Goal: Transaction & Acquisition: Purchase product/service

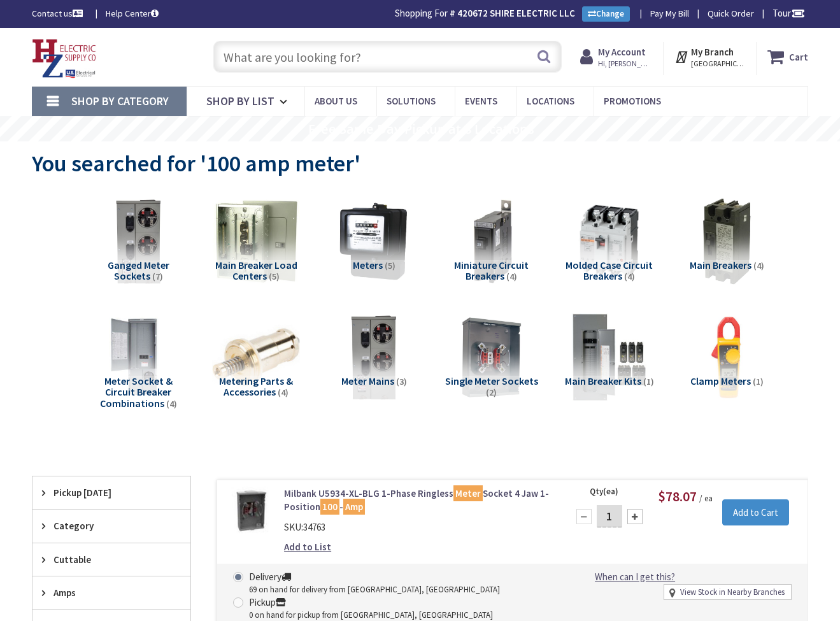
drag, startPoint x: 0, startPoint y: 0, endPoint x: 308, endPoint y: 53, distance: 312.1
click at [309, 60] on input "text" at bounding box center [387, 57] width 348 height 32
click at [272, 59] on input "text" at bounding box center [387, 57] width 348 height 32
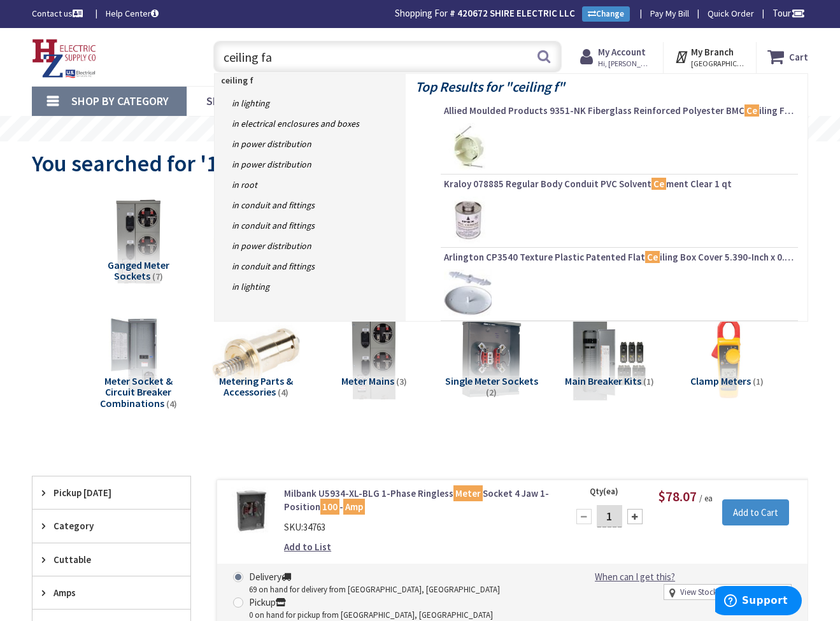
type input "ceiling fan"
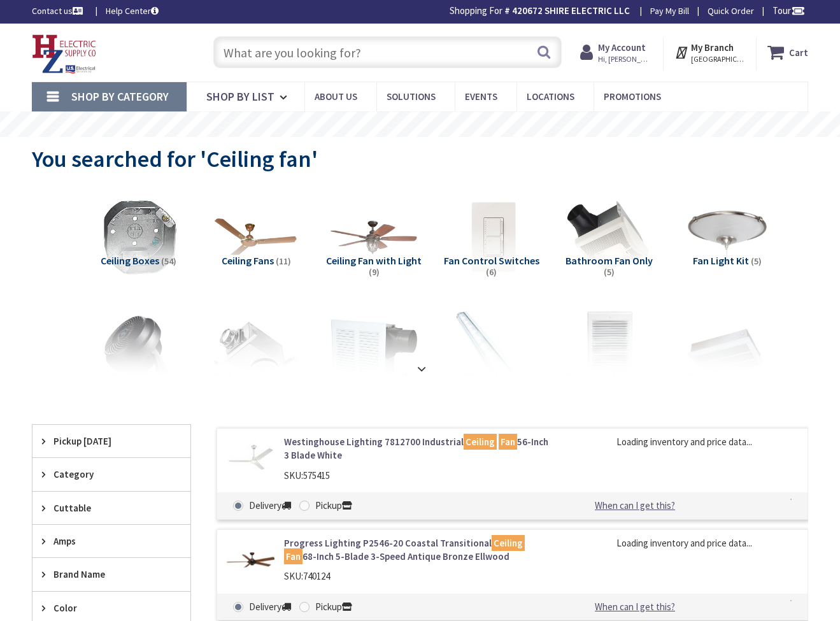
type input "The Common, [STREET_ADDRESS]"
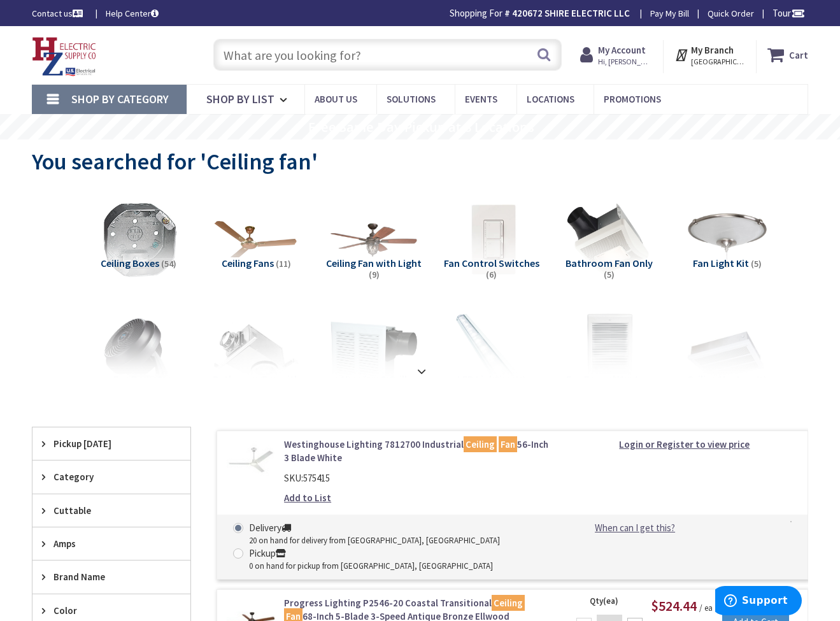
click at [356, 51] on input "text" at bounding box center [387, 55] width 348 height 32
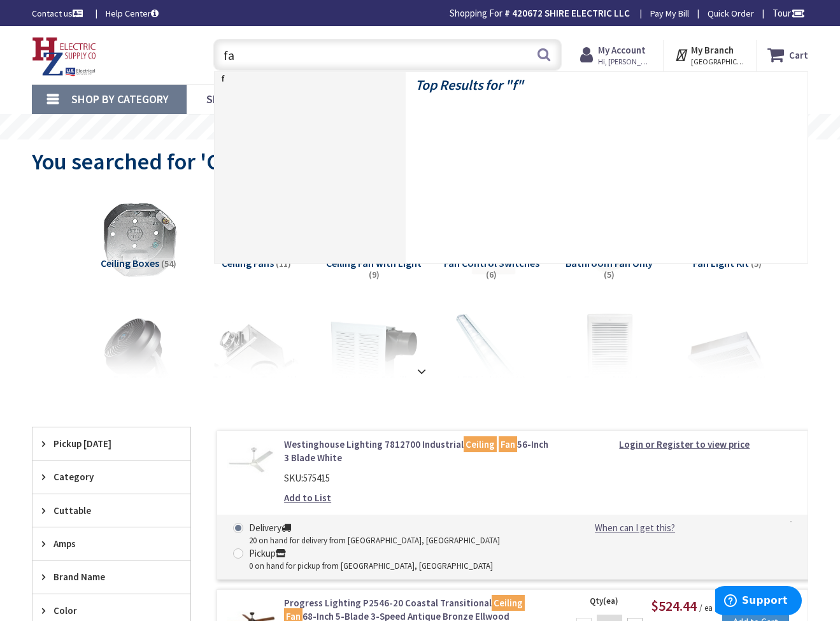
type input "fan"
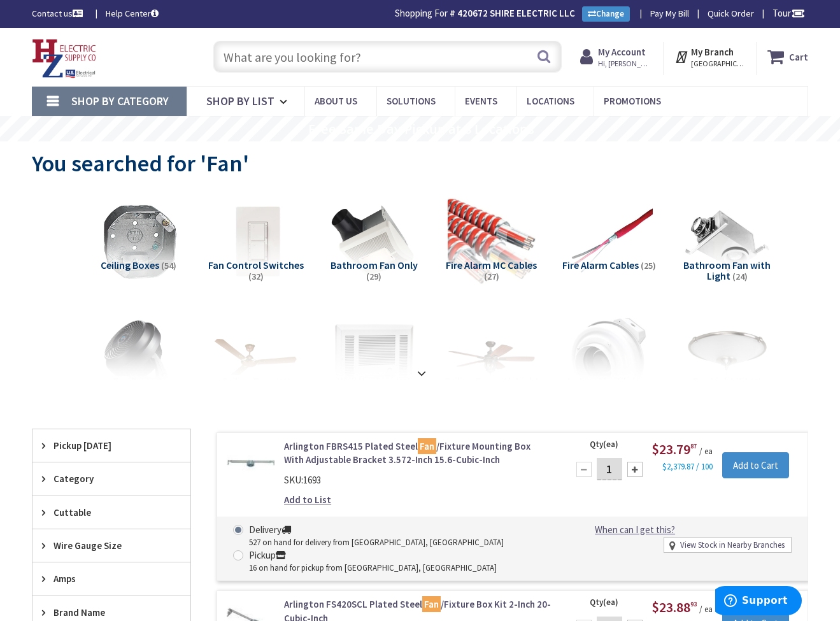
click at [315, 60] on input "text" at bounding box center [387, 57] width 348 height 32
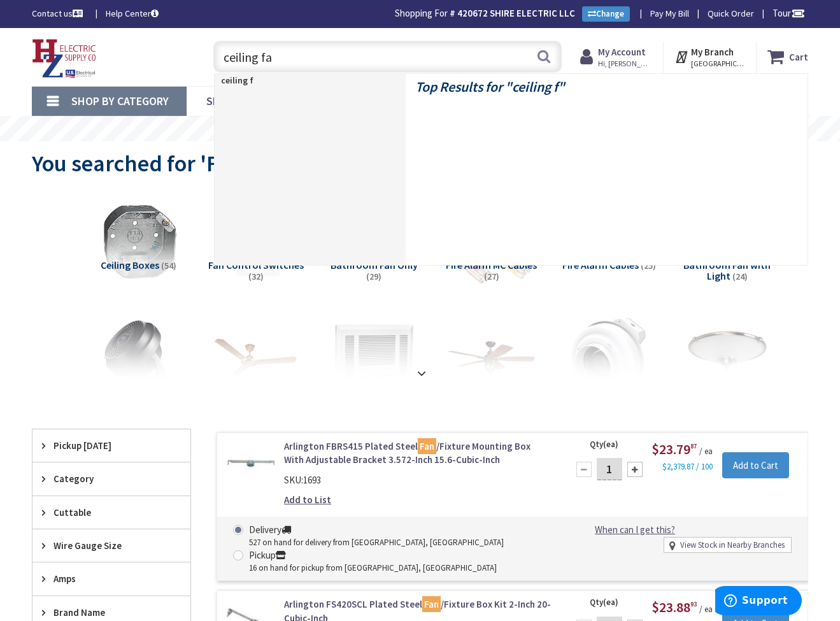
type input "ceiling fan"
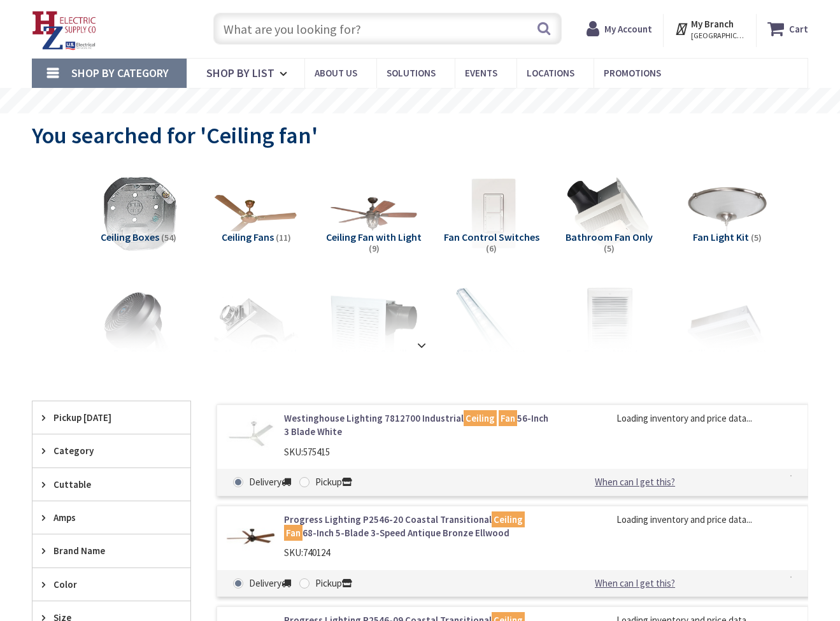
scroll to position [71, 0]
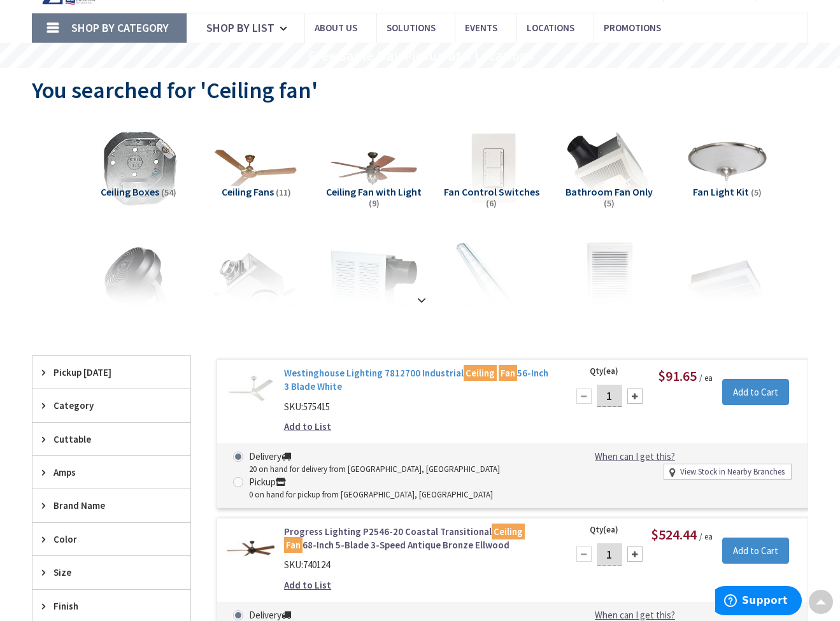
click at [372, 371] on link "Westinghouse Lighting 7812700 Industrial Ceiling Fan 56-Inch 3 Blade White" at bounding box center [418, 379] width 268 height 27
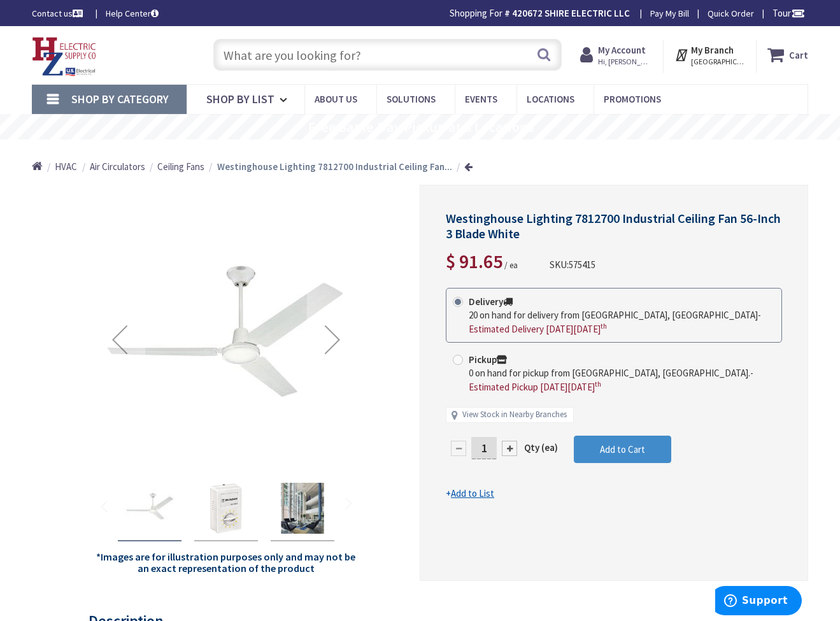
click at [222, 497] on img "Westinghouse Lighting 7812700 Industrial Ceiling Fan 56-Inch 3 Blade White" at bounding box center [226, 508] width 51 height 51
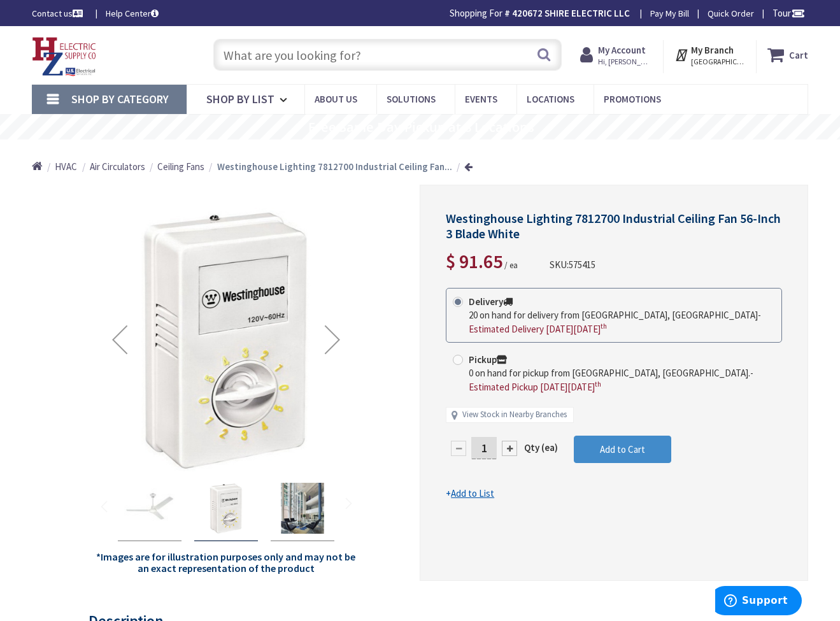
click at [295, 502] on img "Westinghouse Lighting 7812700 Industrial Ceiling Fan 56-Inch 3 Blade White" at bounding box center [302, 508] width 51 height 51
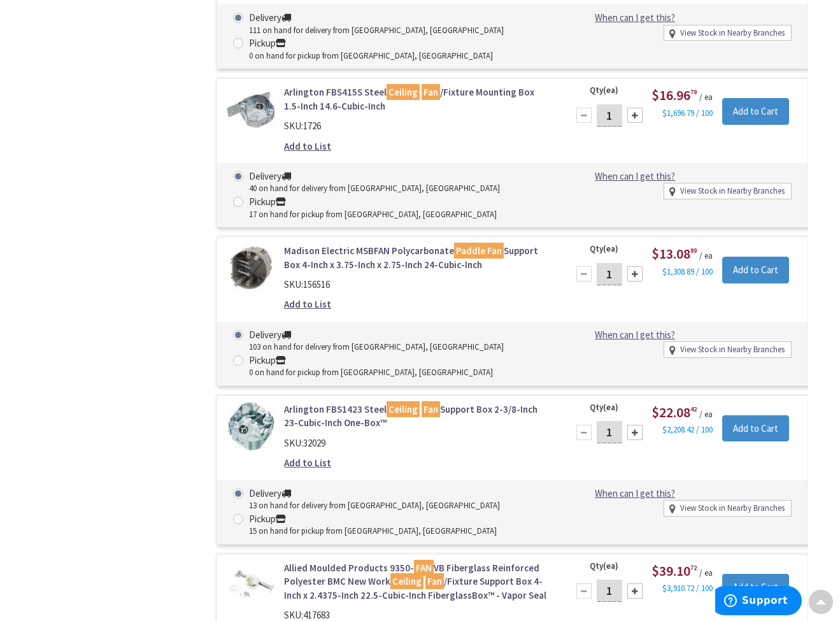
scroll to position [2915, 0]
